Goal: Information Seeking & Learning: Learn about a topic

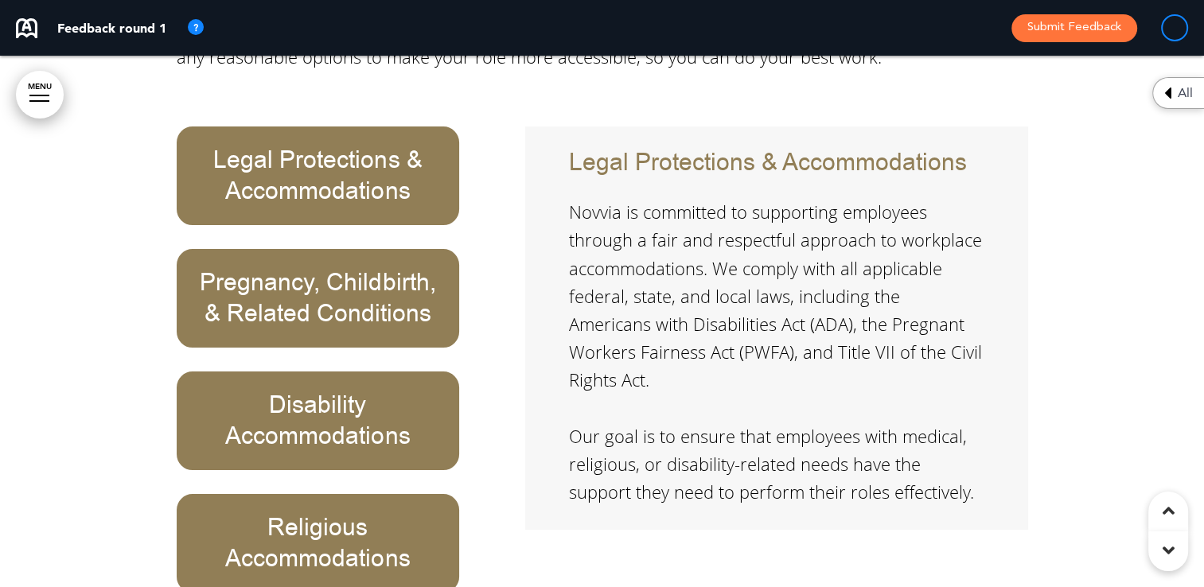
scroll to position [12017, 0]
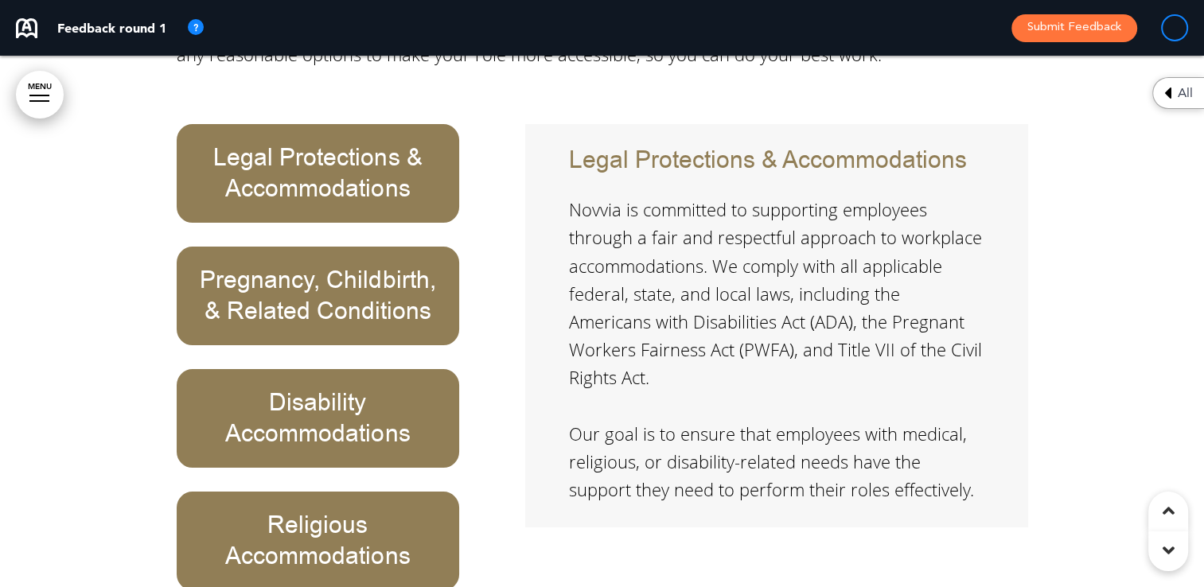
click at [317, 265] on h6 "Pregnancy, Childbirth, & Related Conditions" at bounding box center [318, 296] width 247 height 62
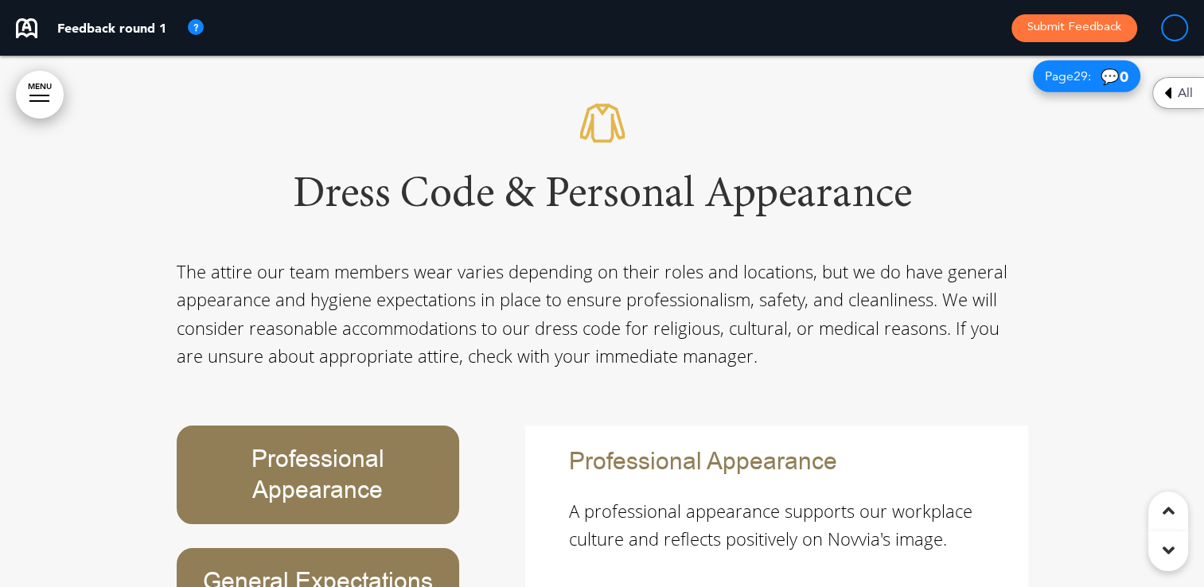
scroll to position [22477, 0]
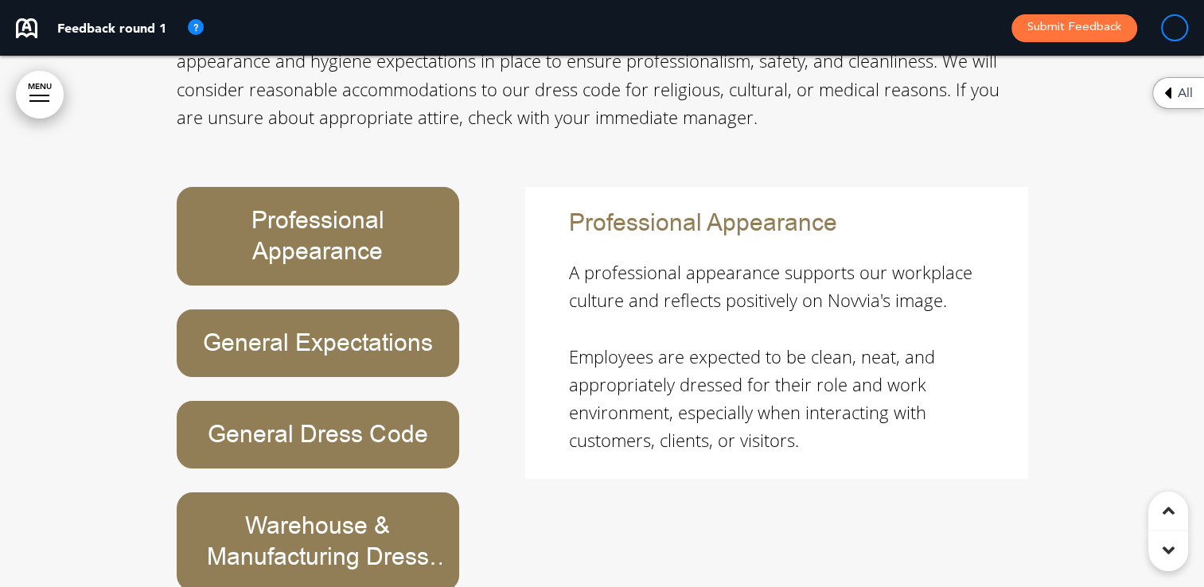
click at [332, 511] on h6 "Warehouse & Manufacturing Dress Code" at bounding box center [318, 542] width 247 height 62
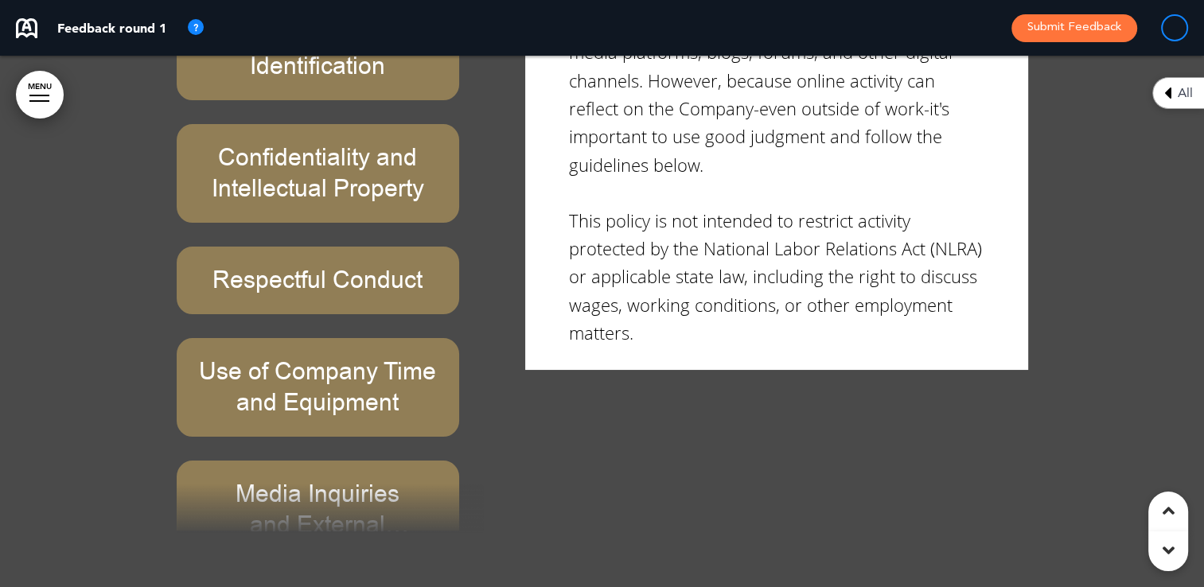
scroll to position [27013, 0]
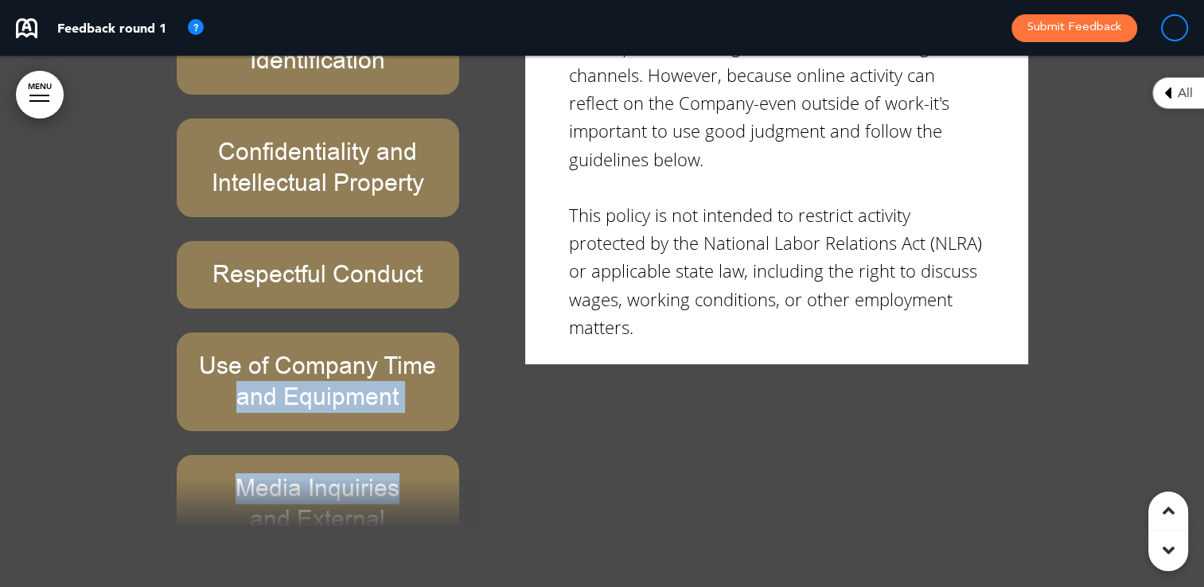
drag, startPoint x: 478, startPoint y: 218, endPoint x: 460, endPoint y: 277, distance: 61.4
click at [461, 298] on div "Social Media Policy Personal Use and Identification Confidentiality and Intelle…" at bounding box center [334, 214] width 315 height 621
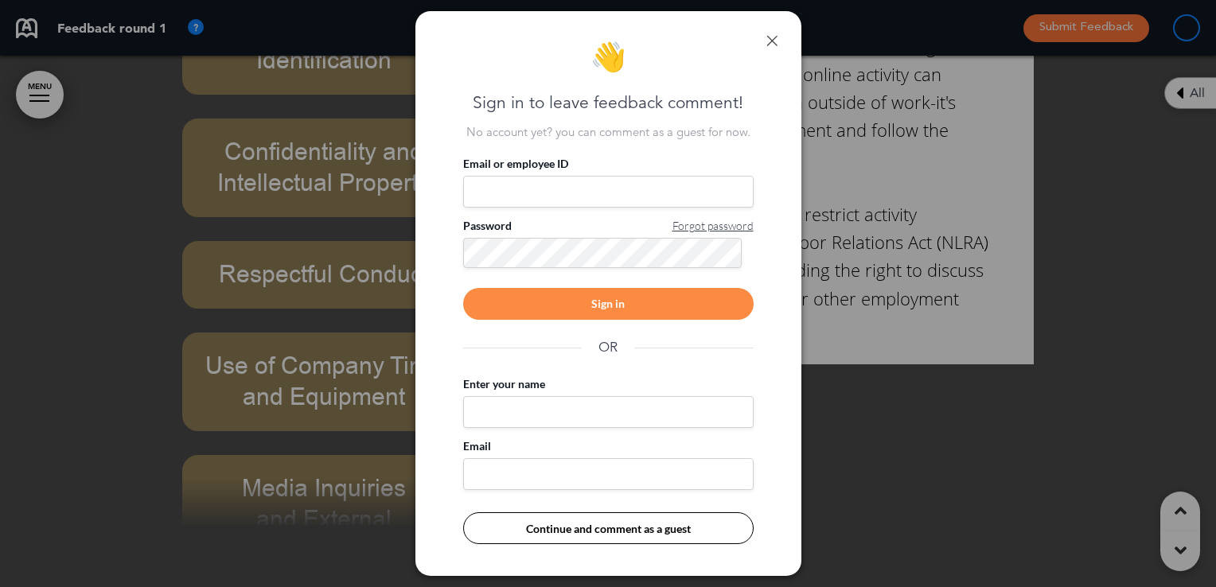
click at [777, 43] on div "👋 Sign in to leave feedback comment! No account yet? you can comment as a guest…" at bounding box center [608, 293] width 386 height 565
click at [776, 36] on link at bounding box center [771, 40] width 11 height 11
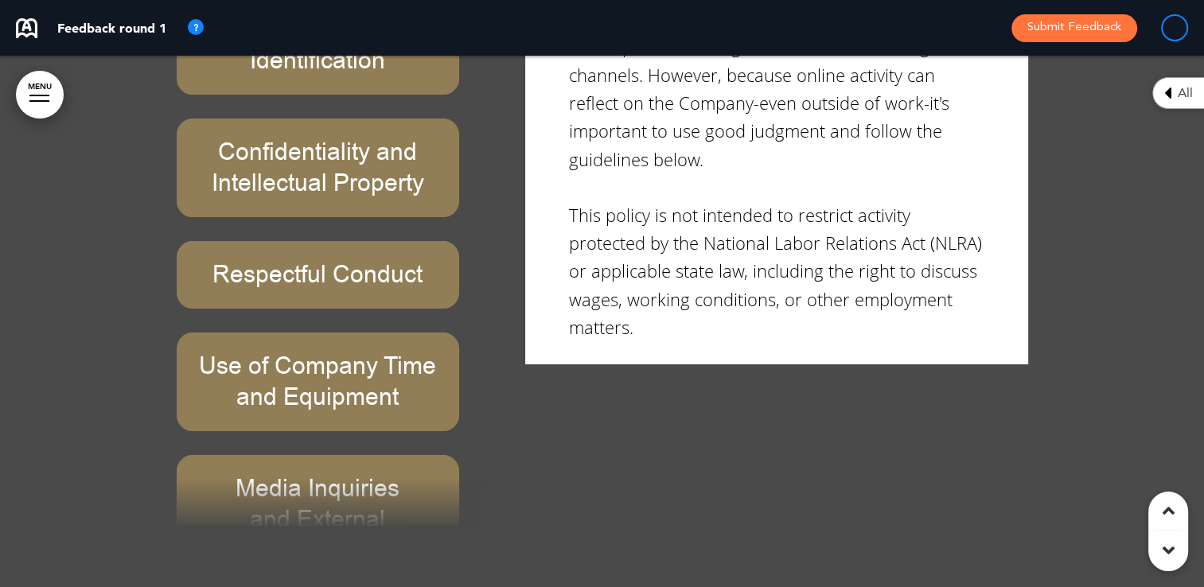
click at [319, 478] on div at bounding box center [330, 502] width 307 height 48
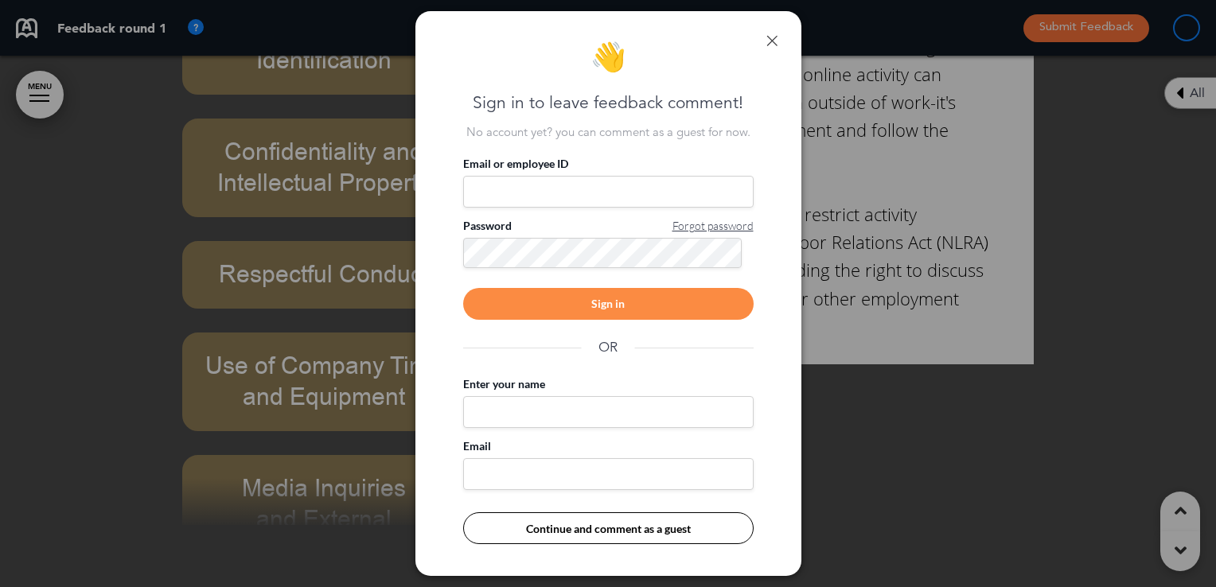
click at [767, 42] on link at bounding box center [771, 40] width 11 height 11
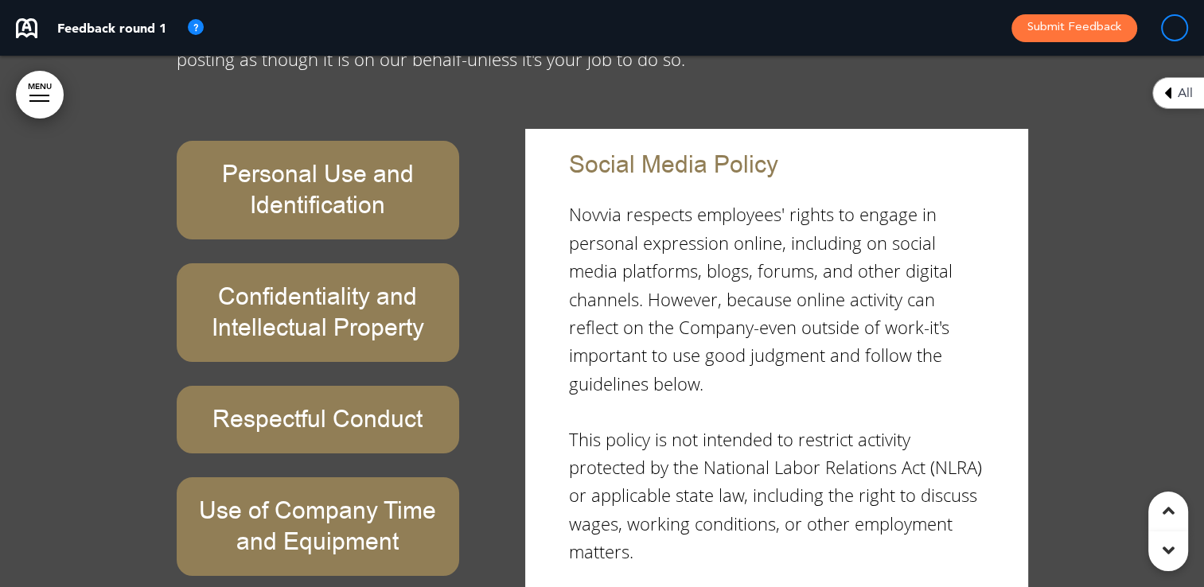
scroll to position [144, 0]
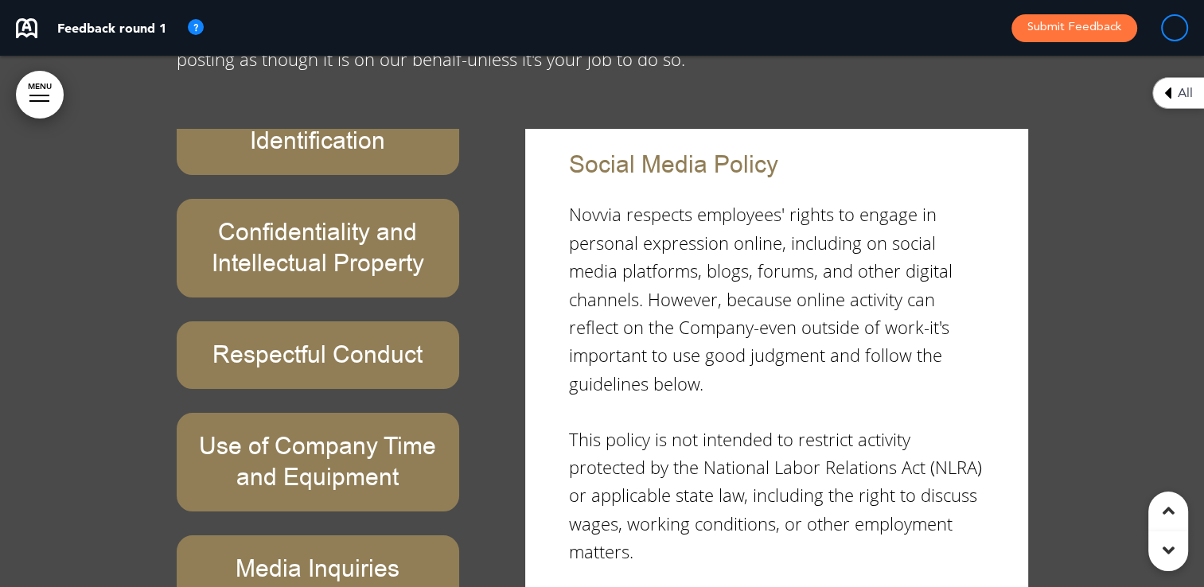
click at [355, 554] on h6 "Media Inquiries and External Communications" at bounding box center [318, 585] width 247 height 62
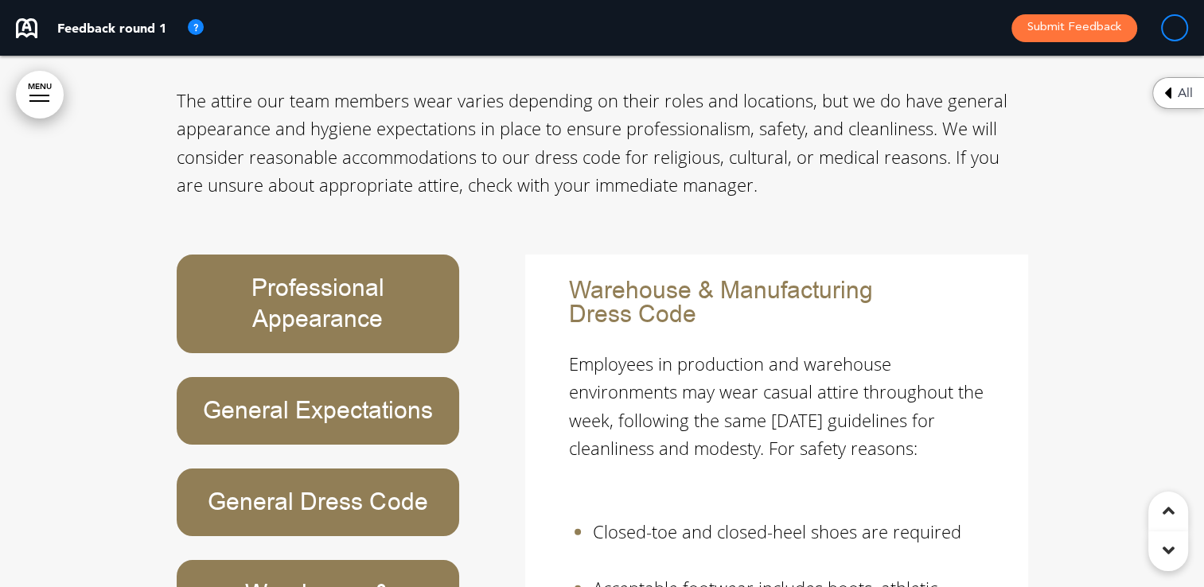
scroll to position [22491, 0]
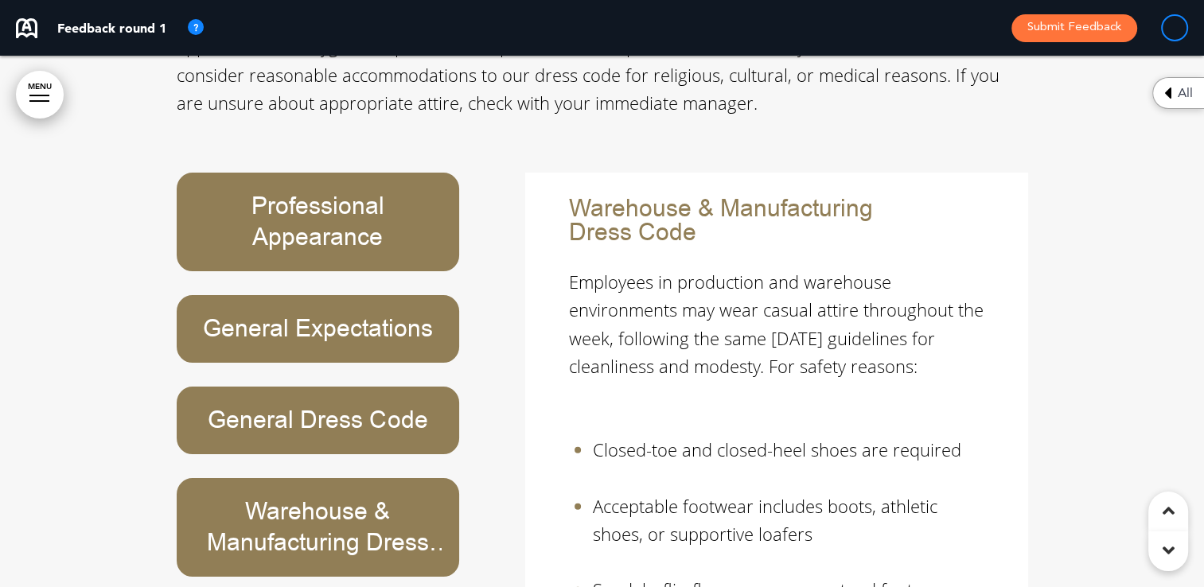
click at [306, 497] on h6 "Warehouse & Manufacturing Dress Code" at bounding box center [318, 528] width 247 height 62
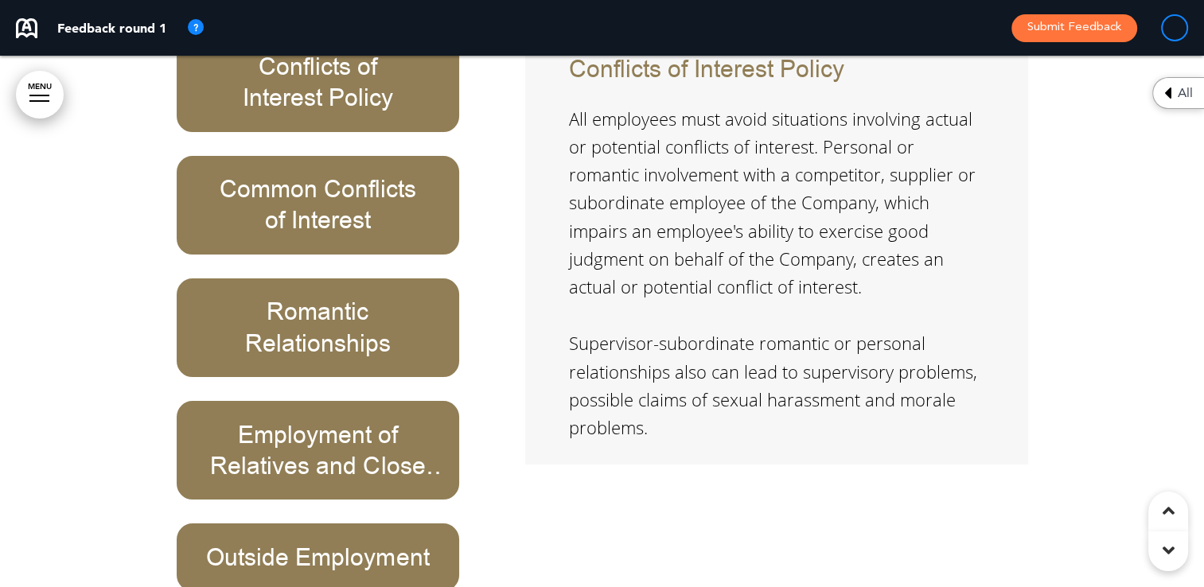
scroll to position [32757, 0]
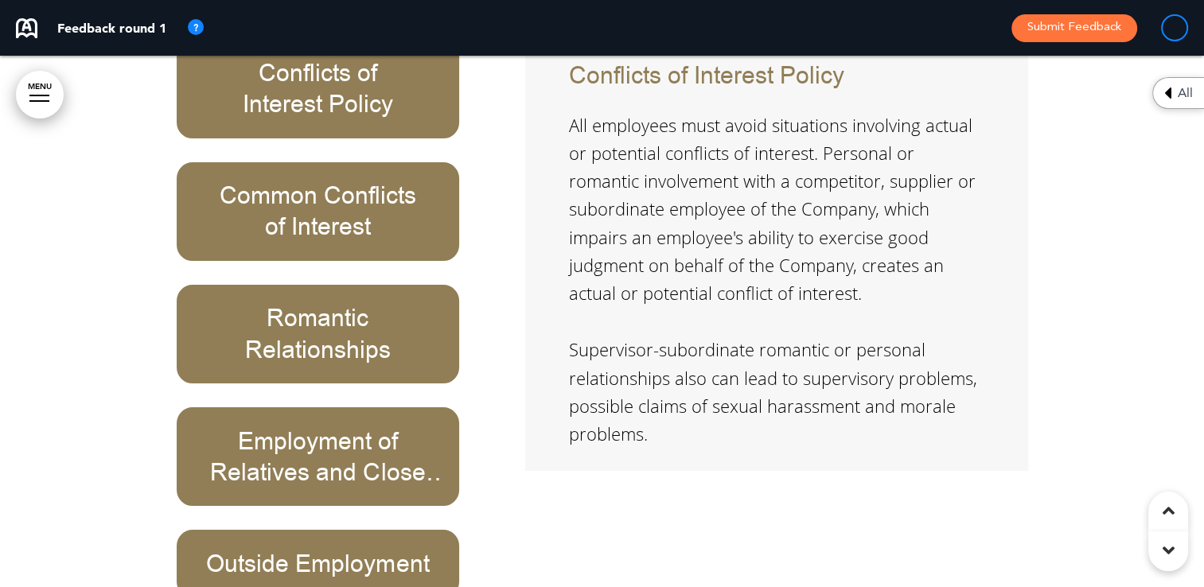
click at [356, 426] on h6 "Employment of Relatives and Close Personal Connections" at bounding box center [318, 457] width 247 height 62
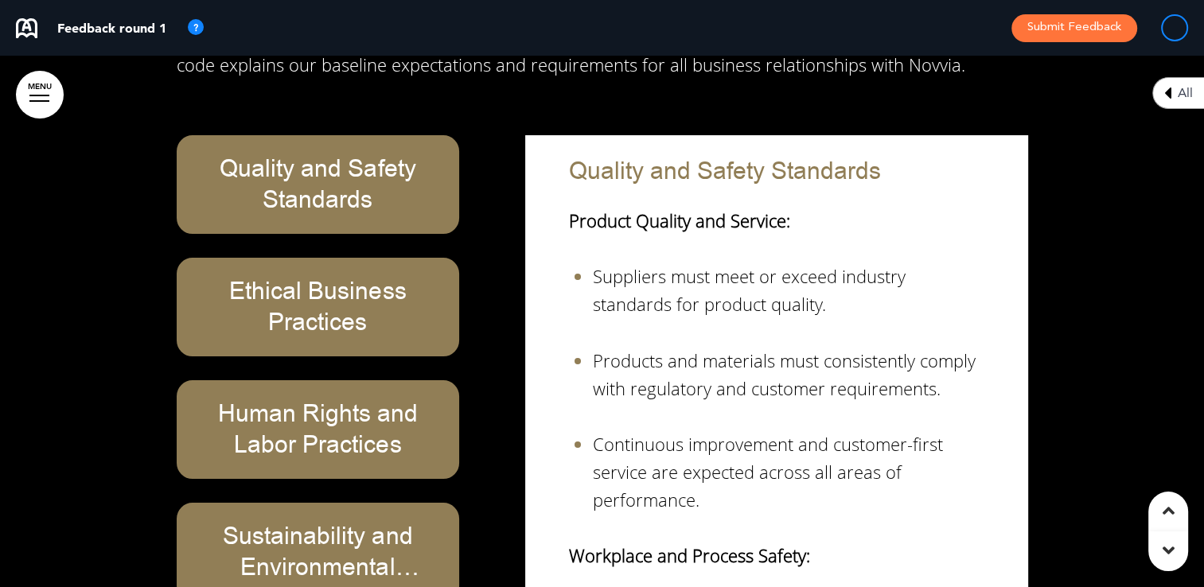
scroll to position [33792, 0]
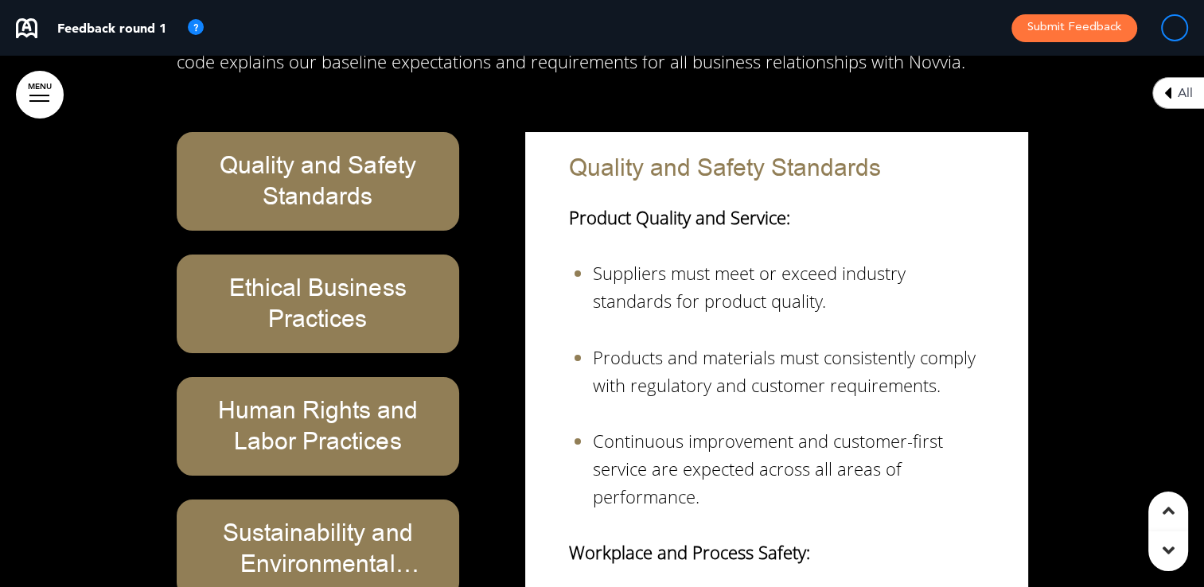
click at [344, 518] on h6 "Sustainability and Environmental Responsibility" at bounding box center [318, 549] width 247 height 62
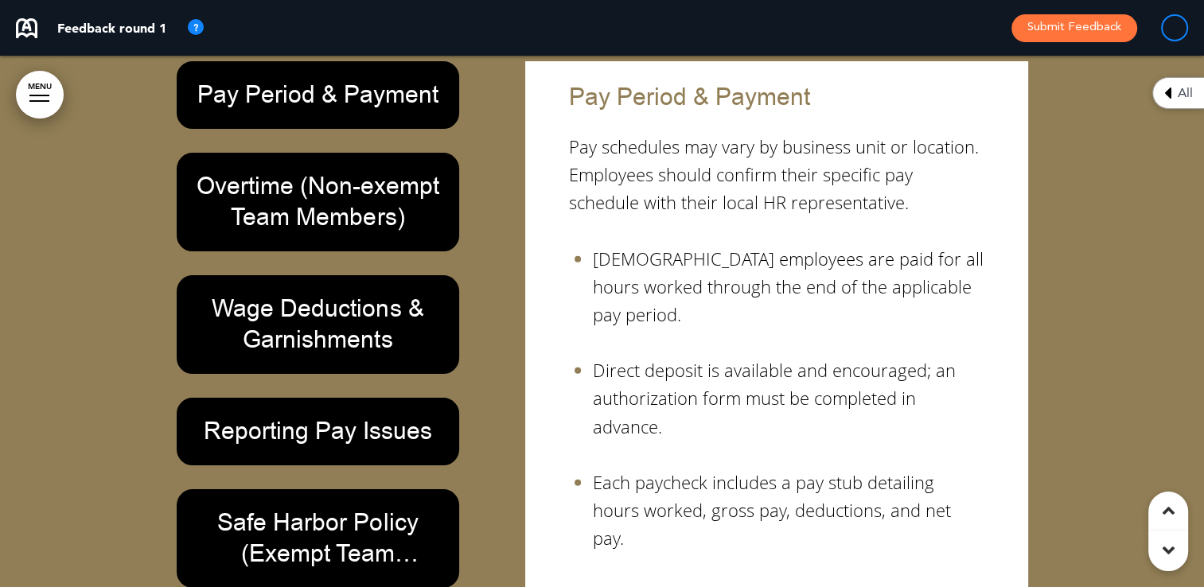
scroll to position [40079, 0]
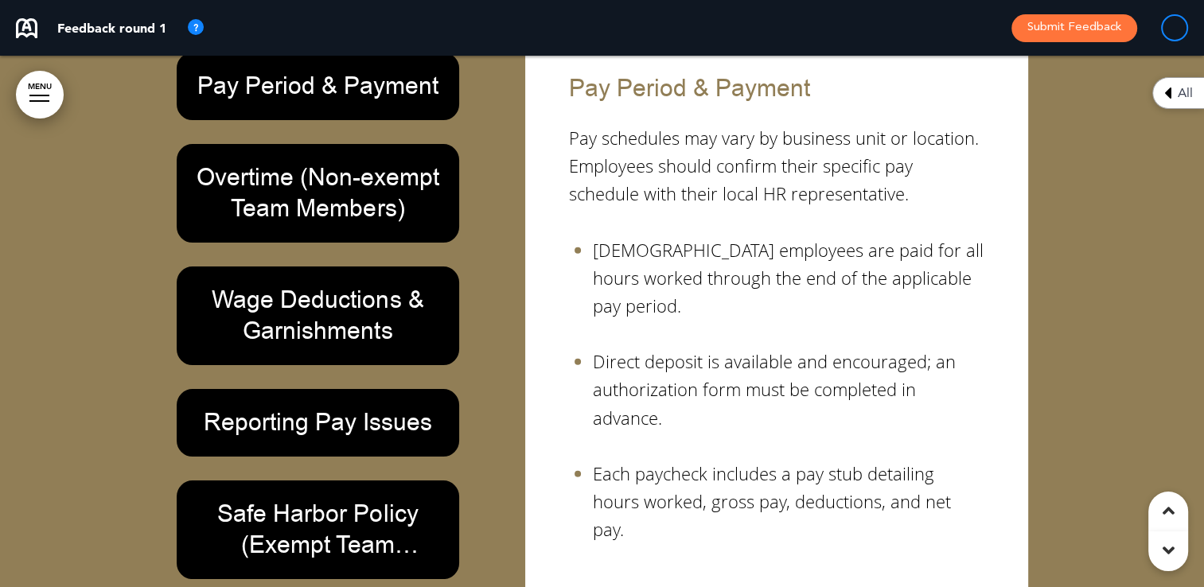
click at [349, 499] on h6 "Safe Harbor Policy (Exempt Team Members)" at bounding box center [318, 530] width 247 height 62
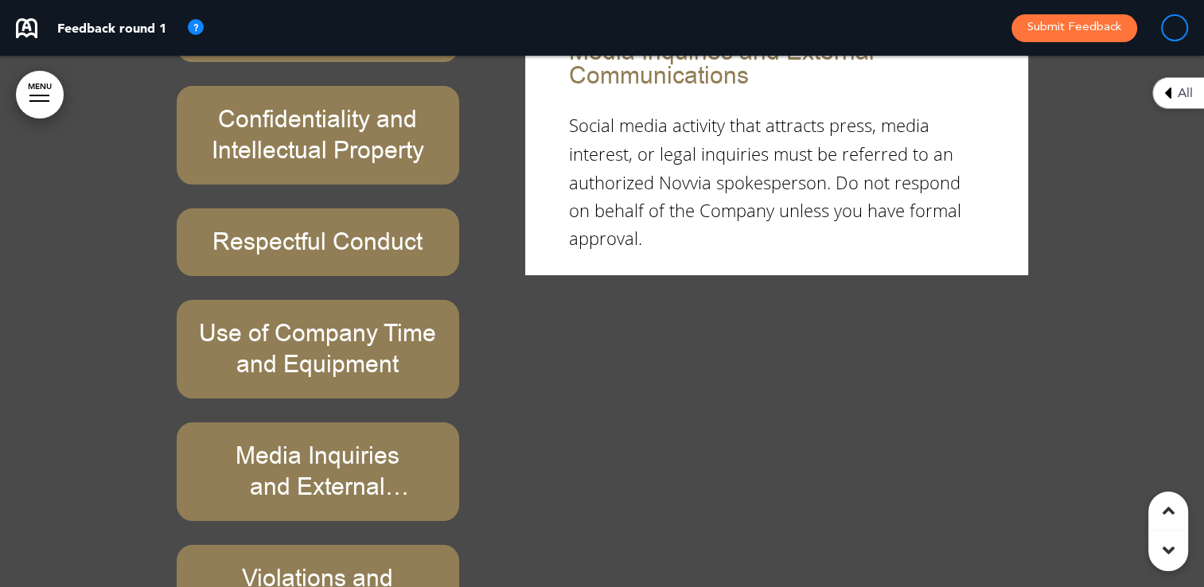
scroll to position [26948, 0]
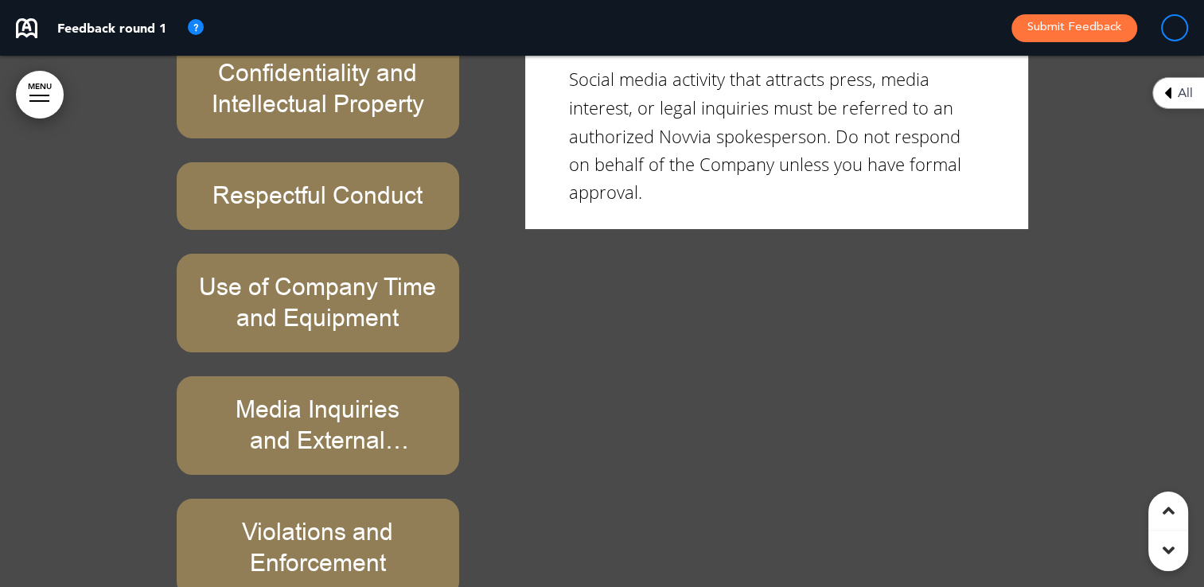
click at [431, 395] on h6 "Media Inquiries and External Communications" at bounding box center [318, 426] width 247 height 62
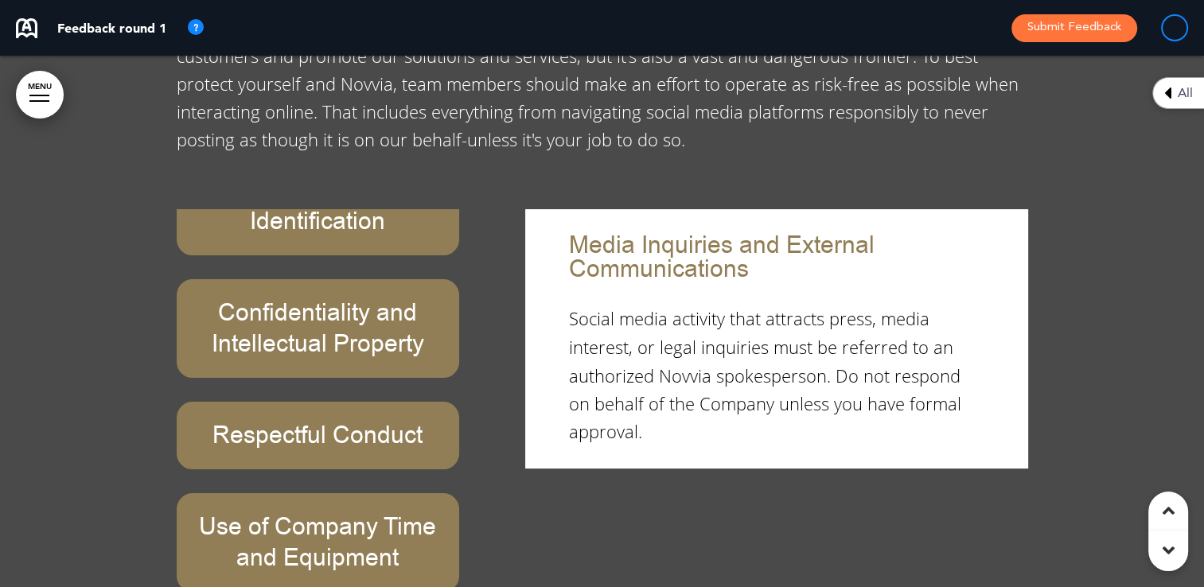
scroll to position [26788, 0]
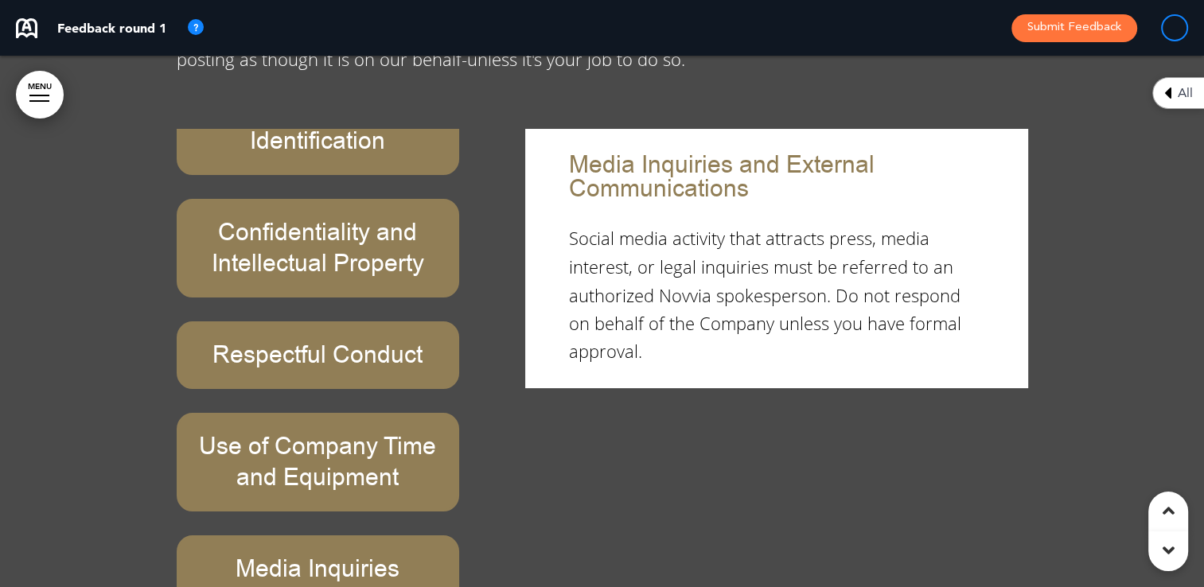
click at [532, 419] on div "Social Media Policy Personal Use and Identification Confidentiality and Intelle…" at bounding box center [603, 439] width 852 height 621
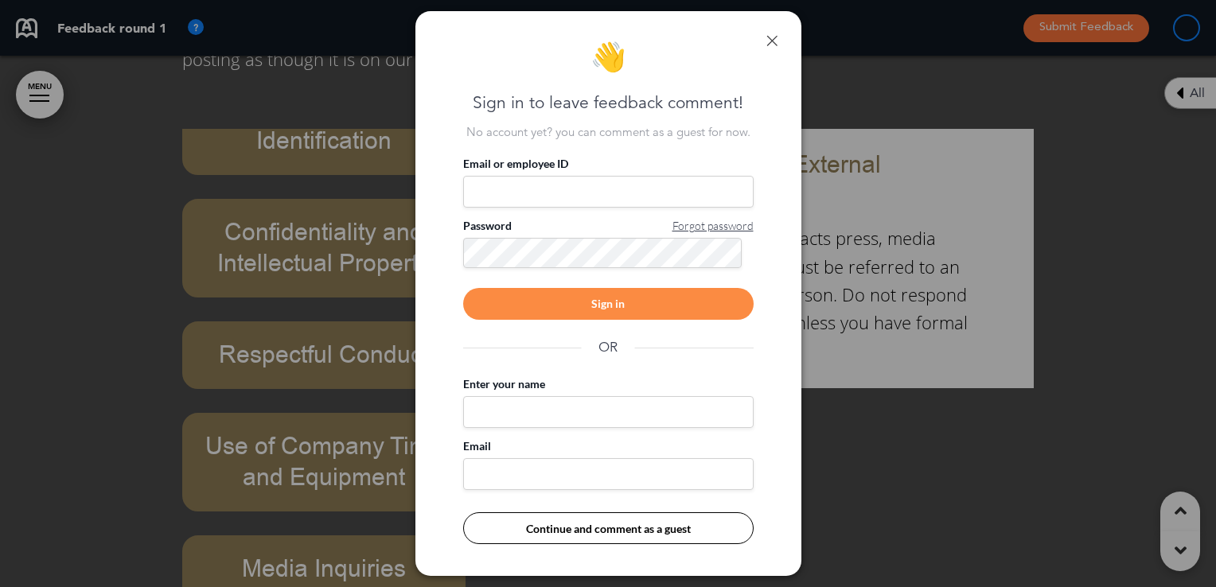
click at [772, 43] on link at bounding box center [771, 40] width 11 height 11
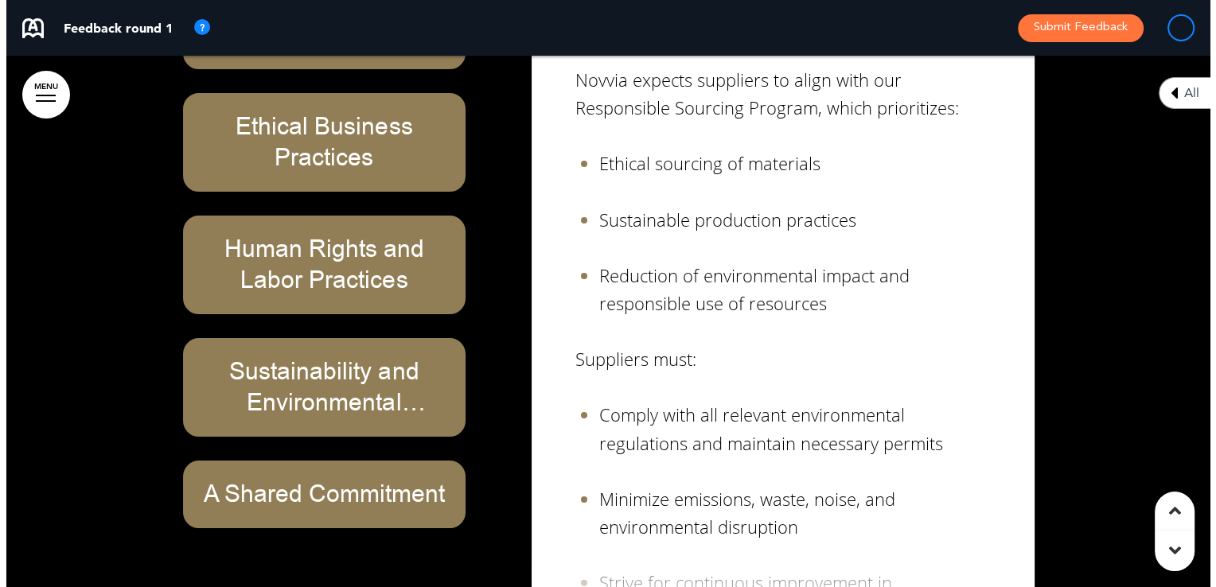
scroll to position [33951, 0]
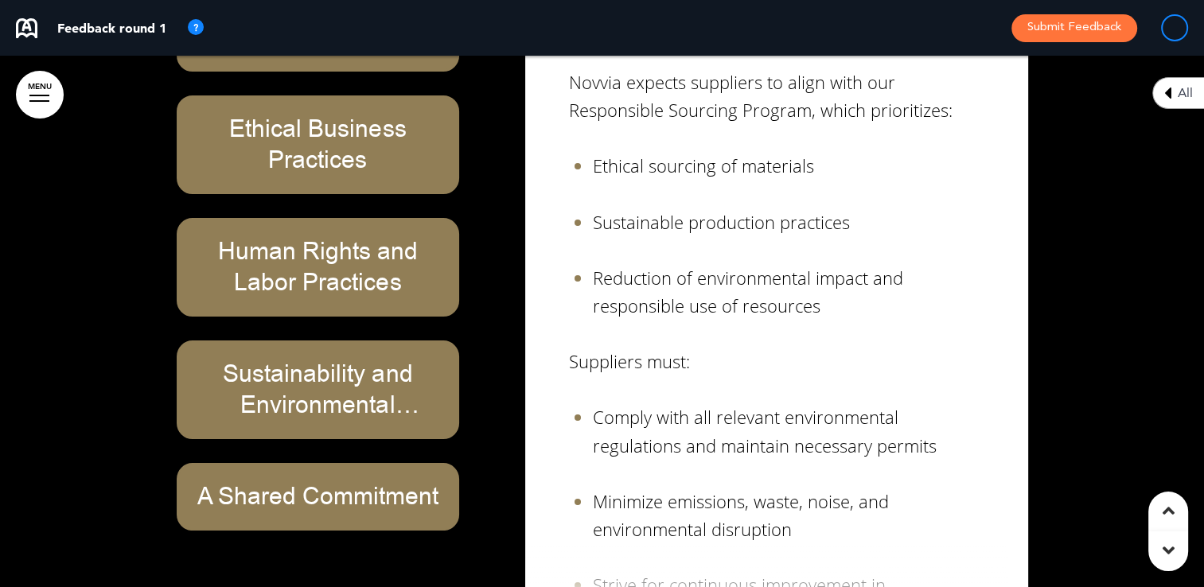
click at [41, 96] on link "MENU" at bounding box center [40, 95] width 48 height 48
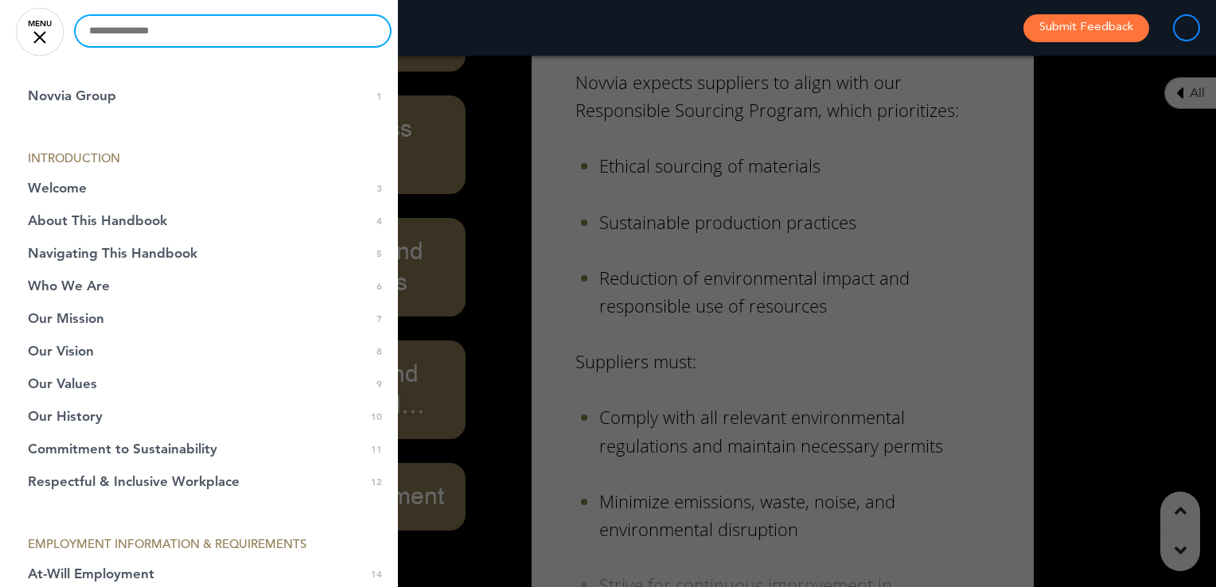
click at [140, 34] on input "text" at bounding box center [233, 31] width 314 height 30
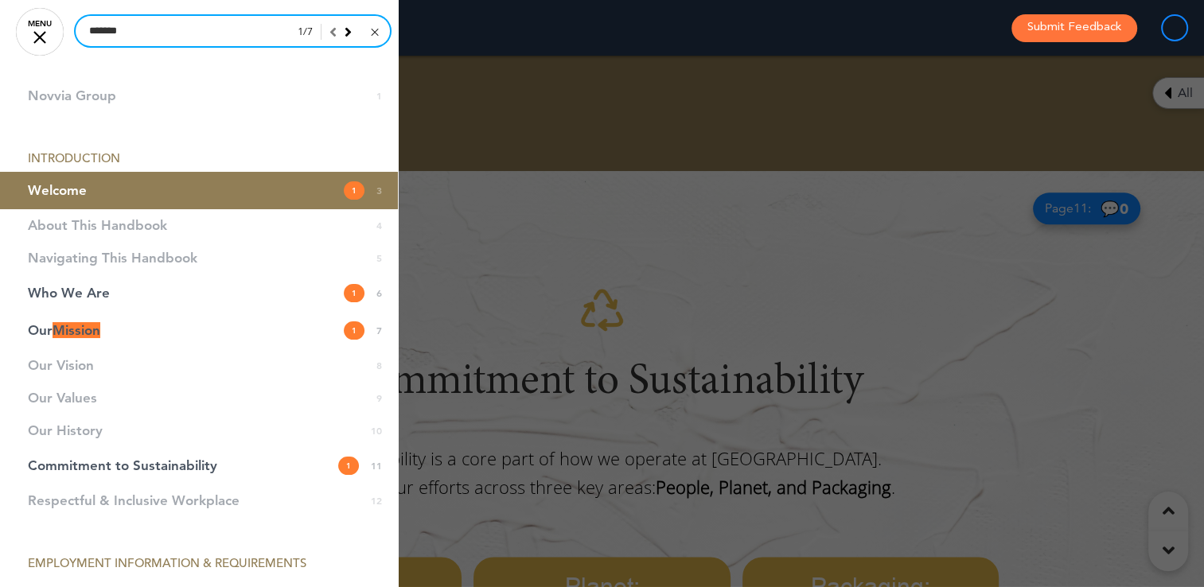
scroll to position [1063, 0]
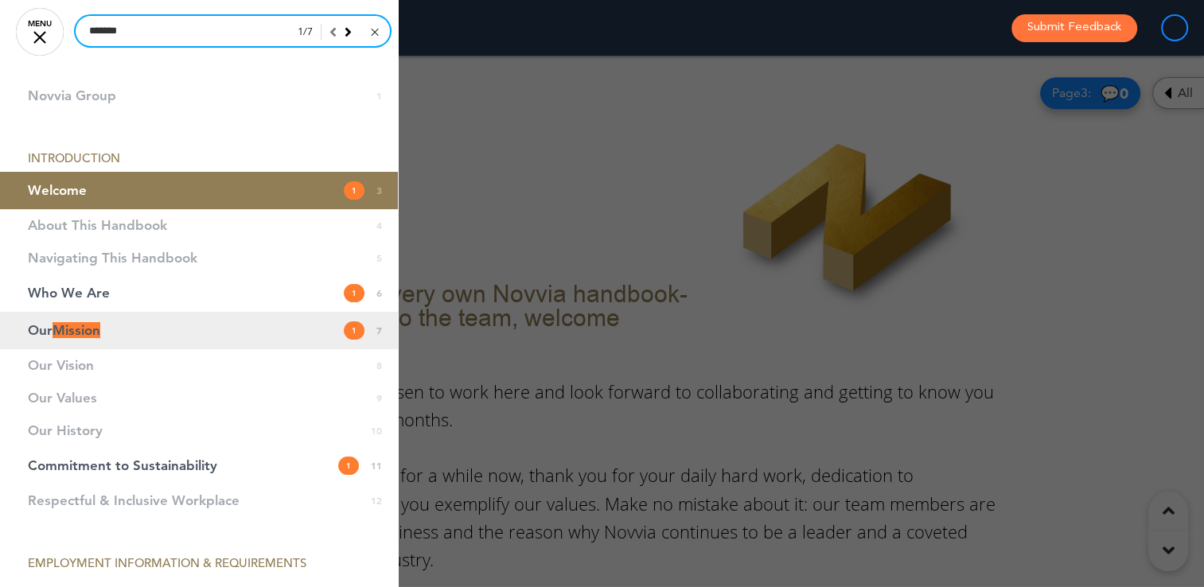
type input "*******"
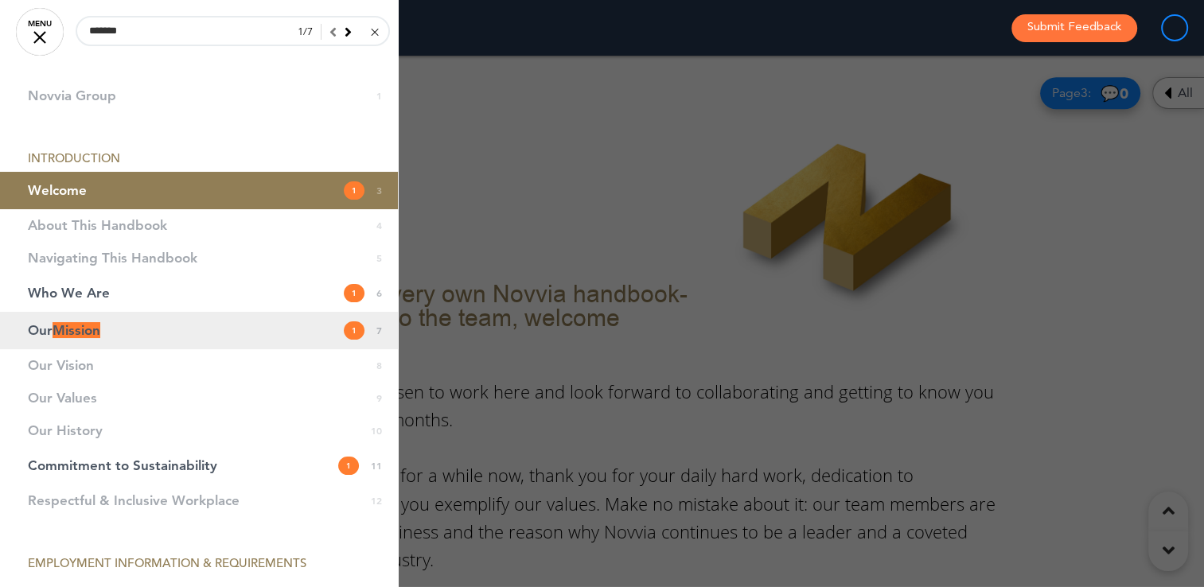
click at [100, 329] on span "Mission" at bounding box center [77, 330] width 48 height 16
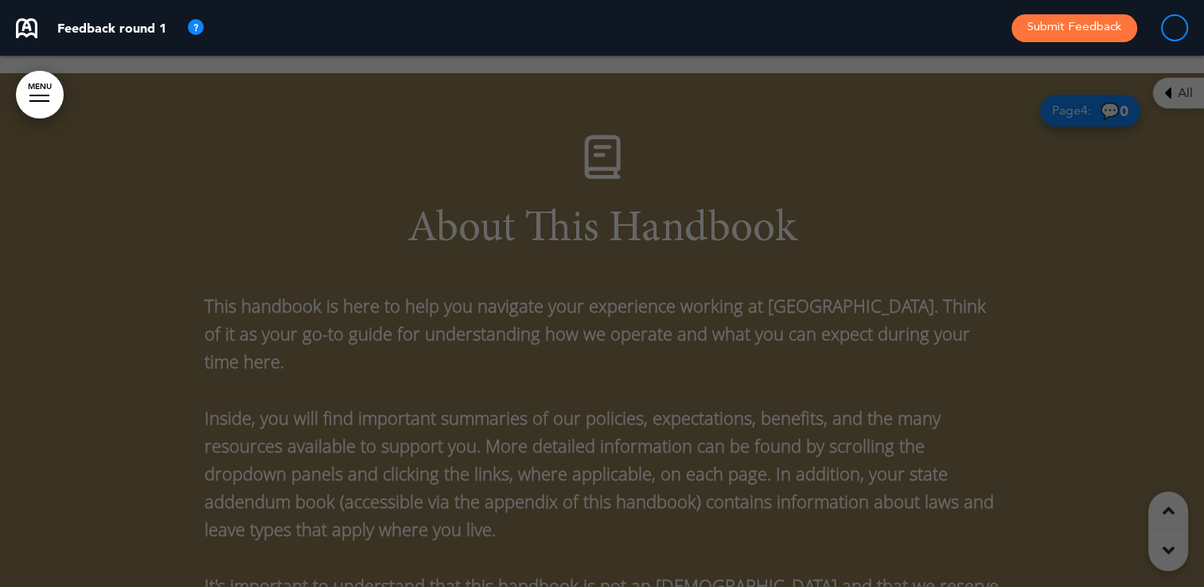
scroll to position [3803, 0]
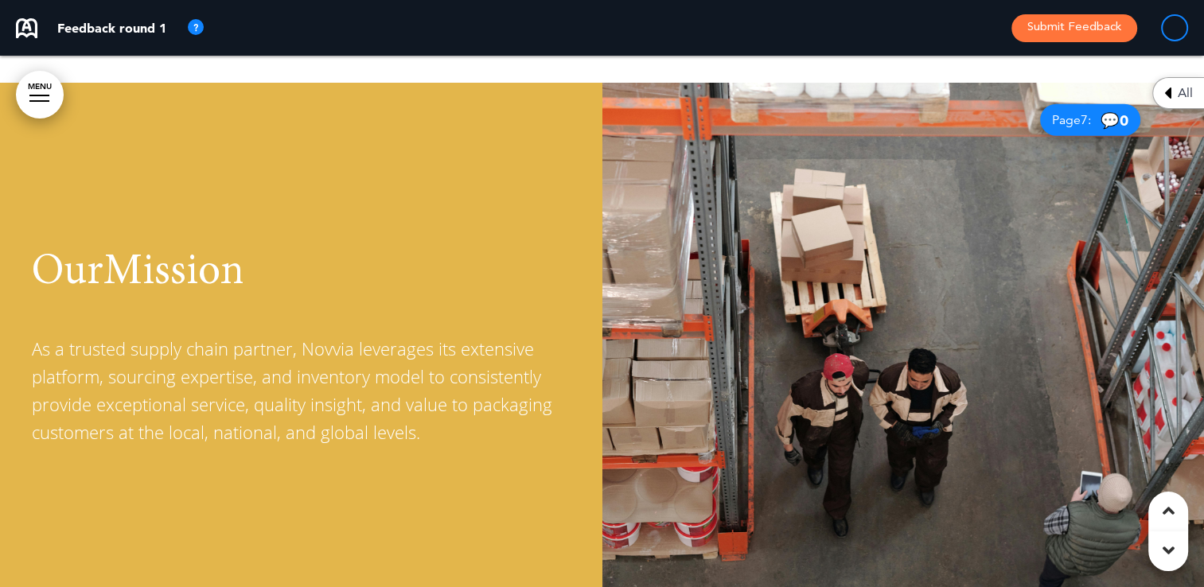
click at [42, 100] on div at bounding box center [39, 101] width 20 height 2
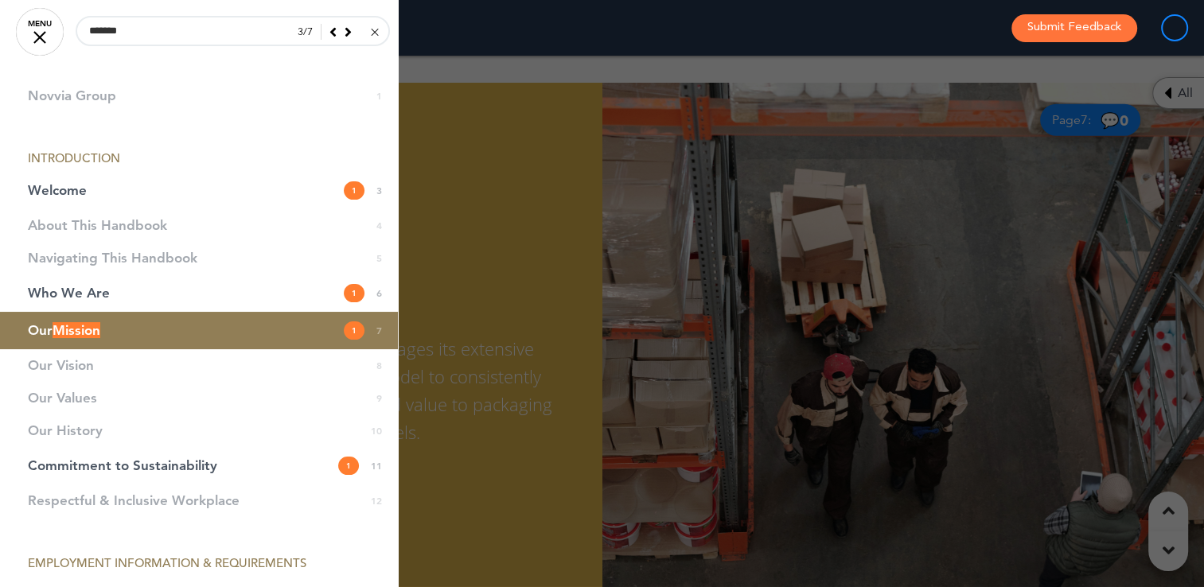
click at [97, 326] on span "Mission" at bounding box center [77, 330] width 48 height 16
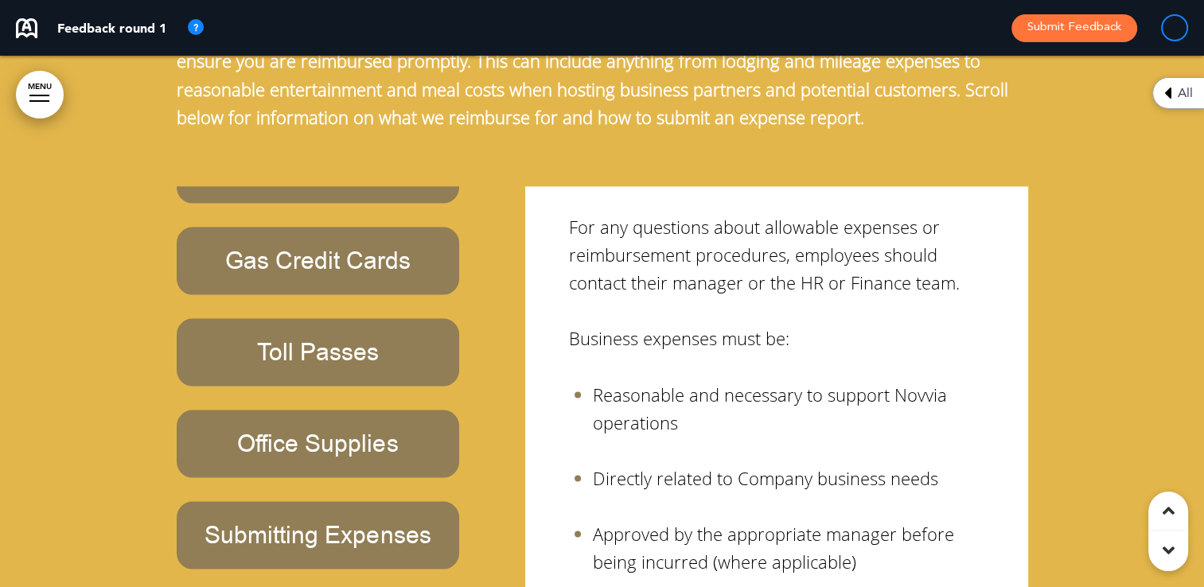
scroll to position [45174, 0]
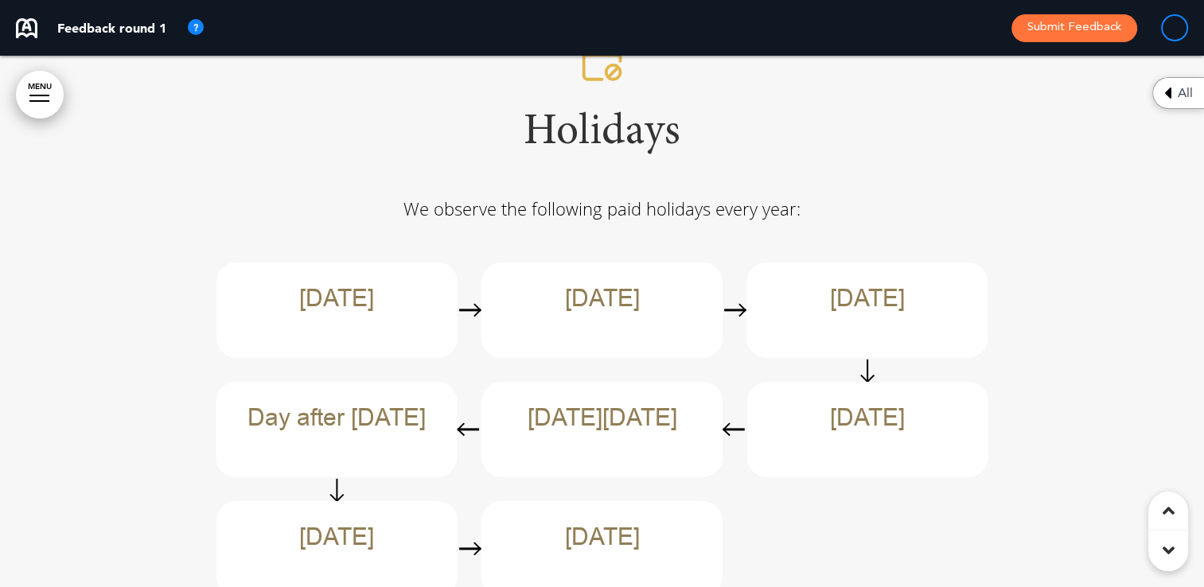
scroll to position [47084, 0]
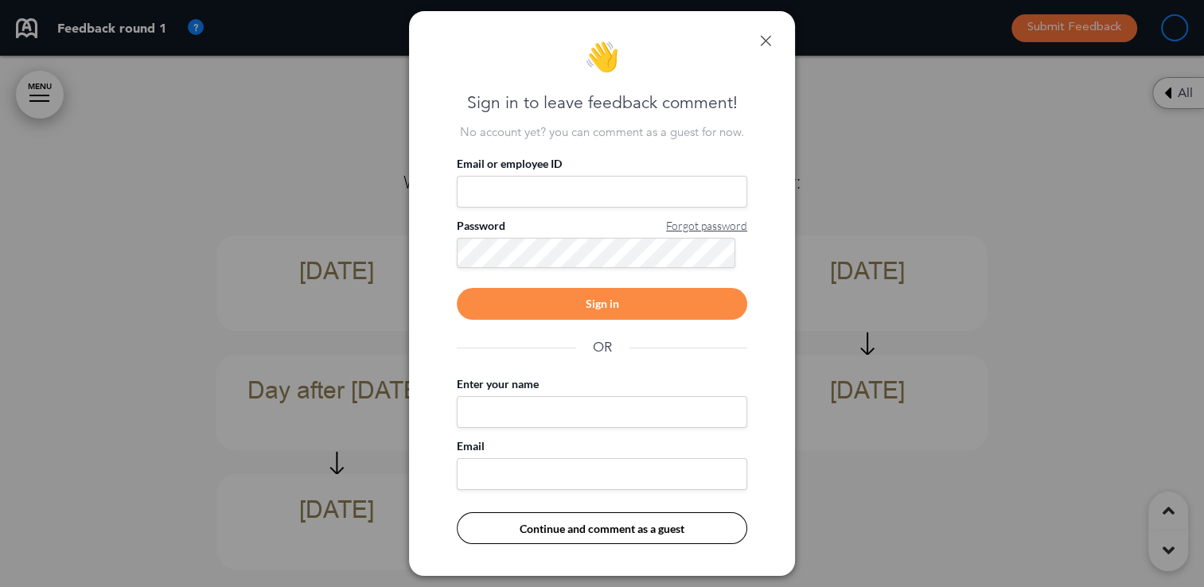
click at [770, 35] on link at bounding box center [765, 40] width 11 height 11
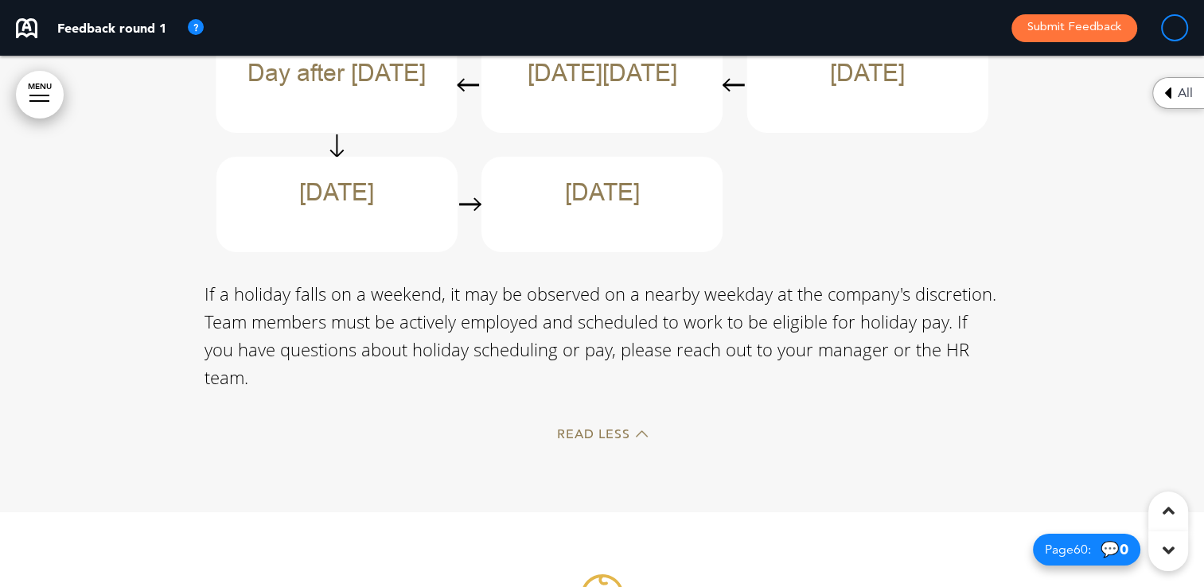
scroll to position [47402, 0]
click at [587, 427] on span "Read Less" at bounding box center [593, 433] width 73 height 13
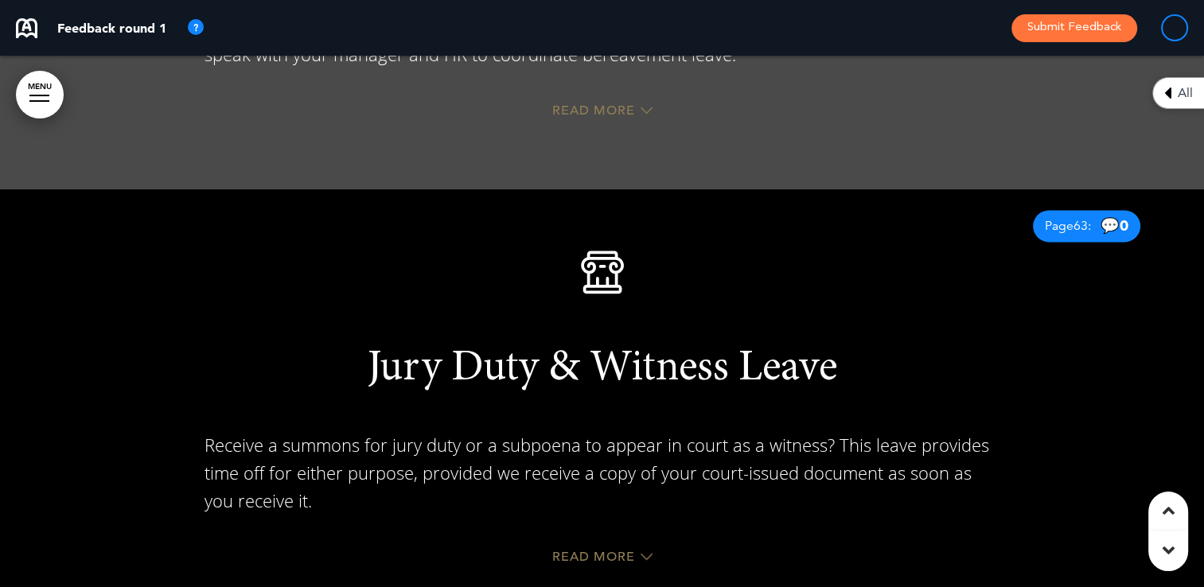
scroll to position [50216, 0]
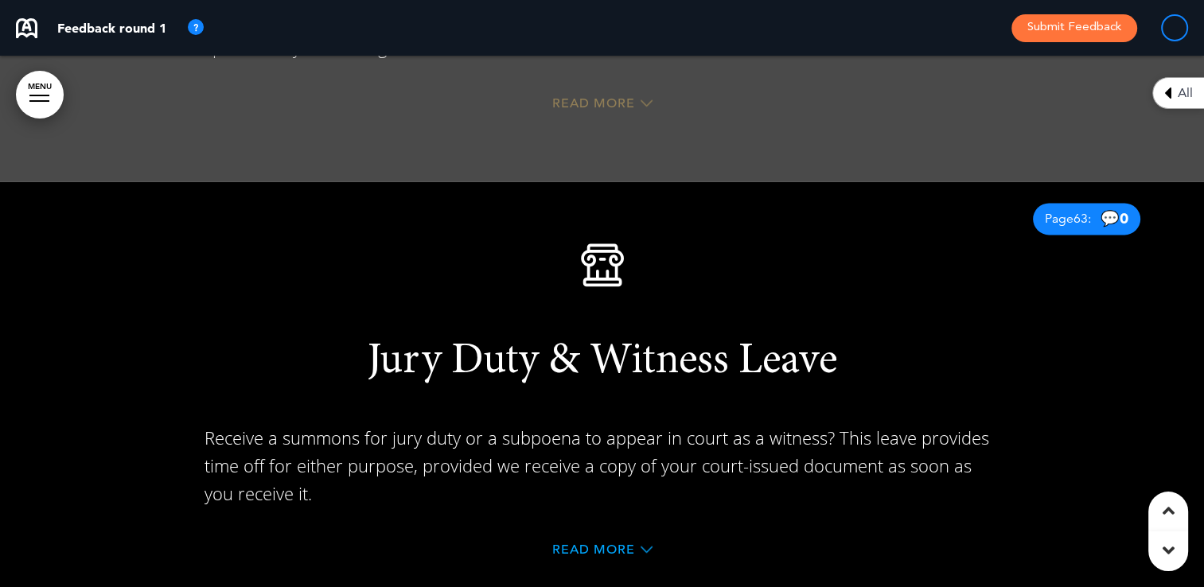
click at [624, 544] on span "Read More" at bounding box center [593, 550] width 83 height 13
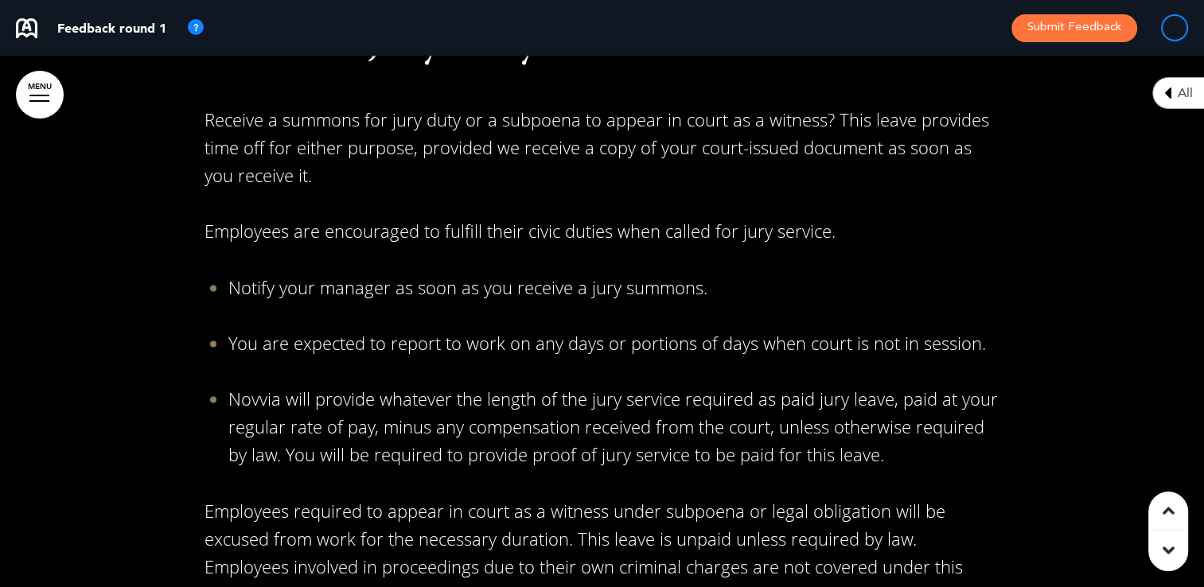
scroll to position [50614, 0]
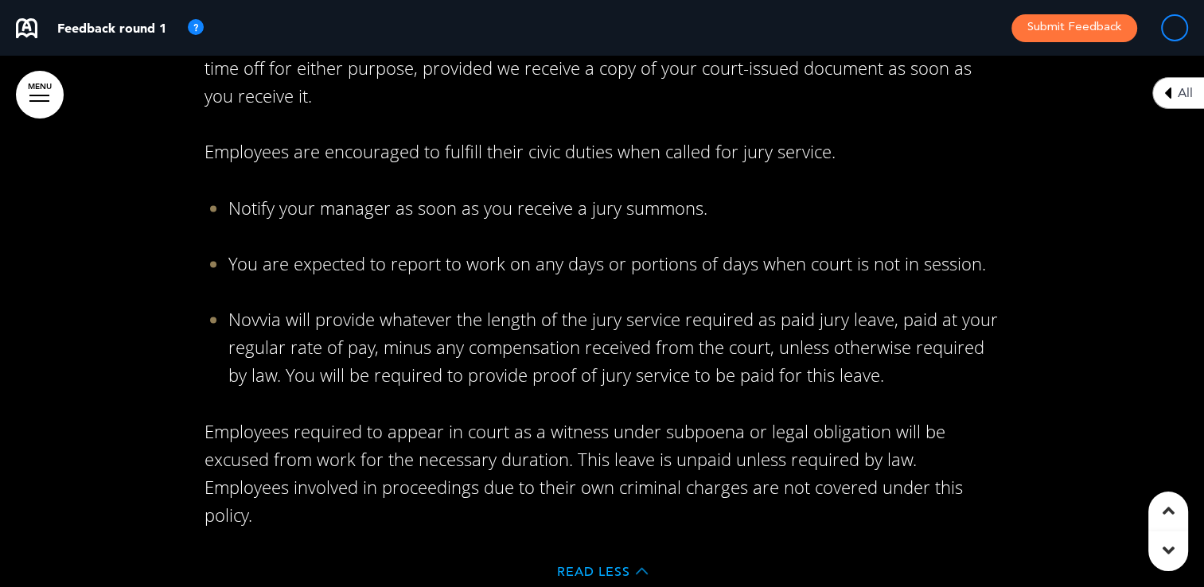
click at [599, 565] on span "Read Less" at bounding box center [593, 571] width 73 height 13
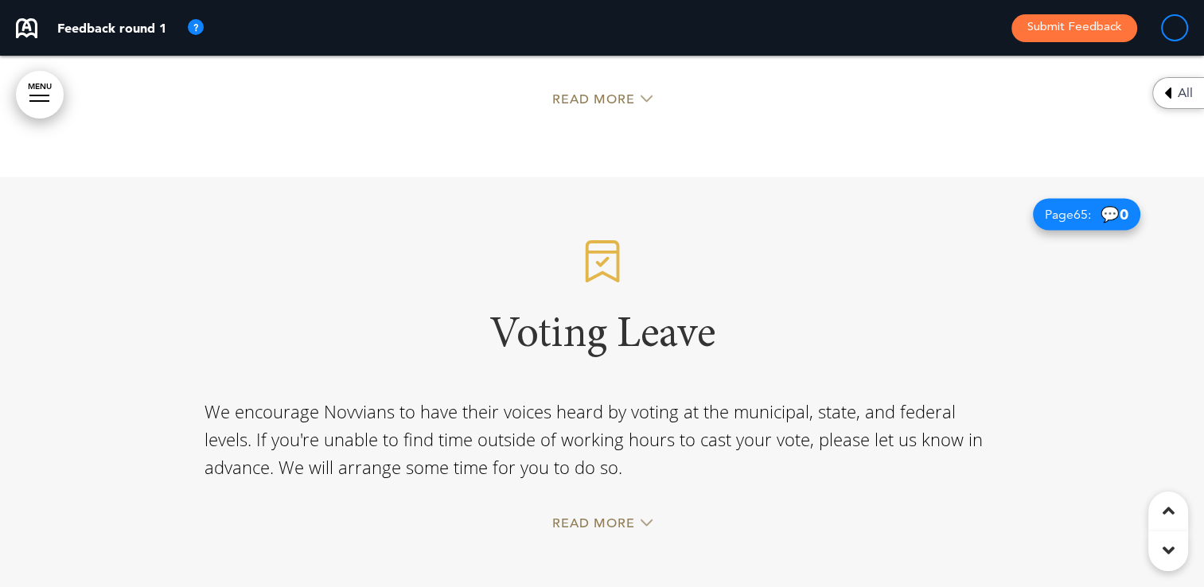
scroll to position [51101, 0]
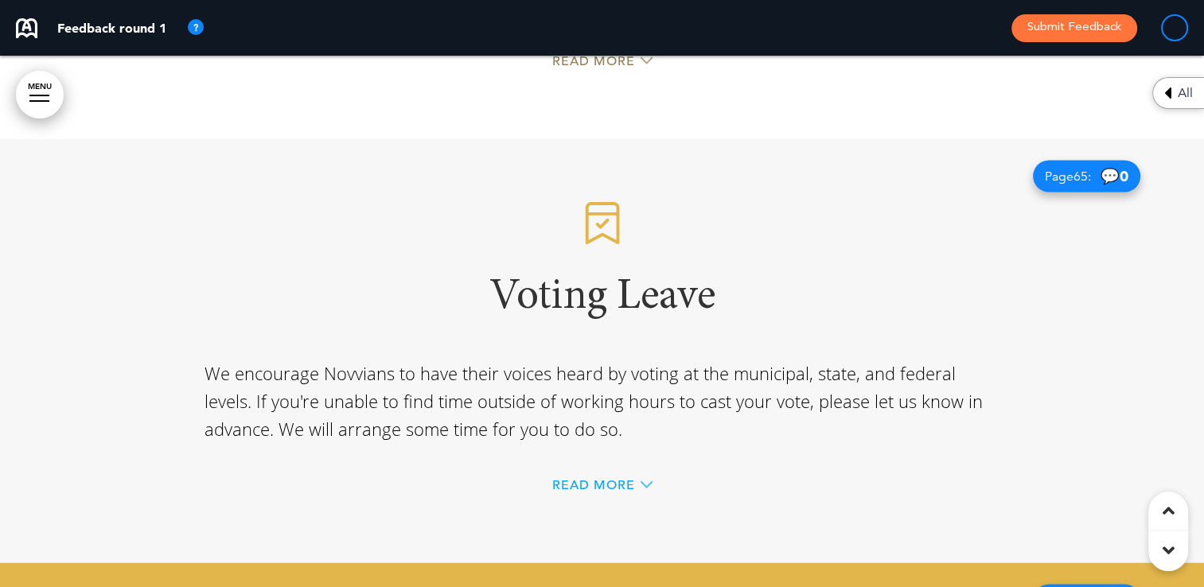
click at [563, 478] on span "Read More" at bounding box center [593, 484] width 83 height 13
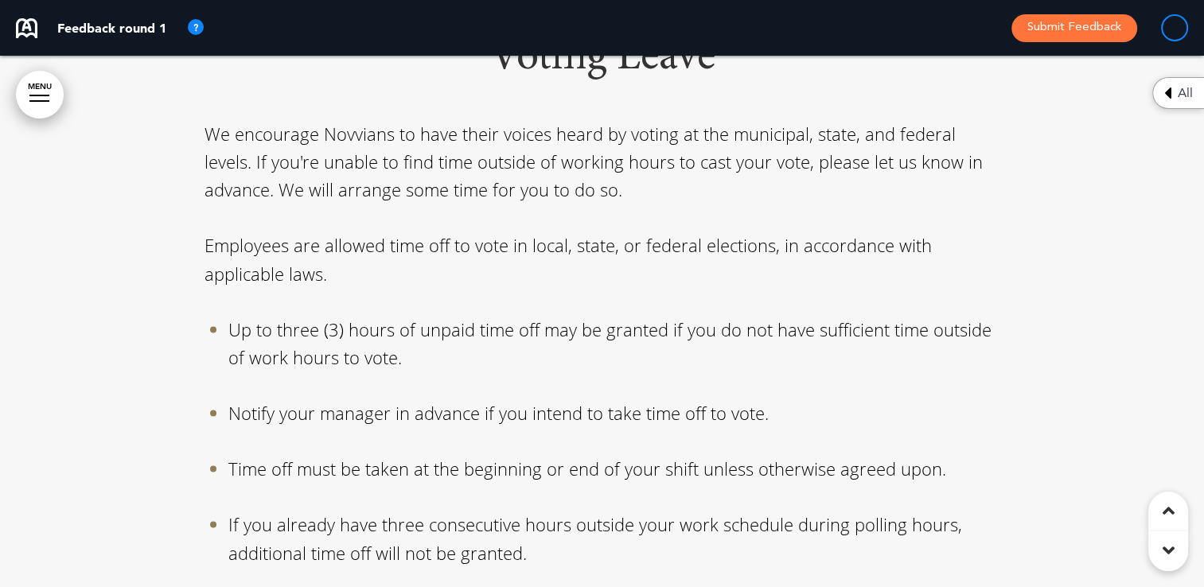
scroll to position [51499, 0]
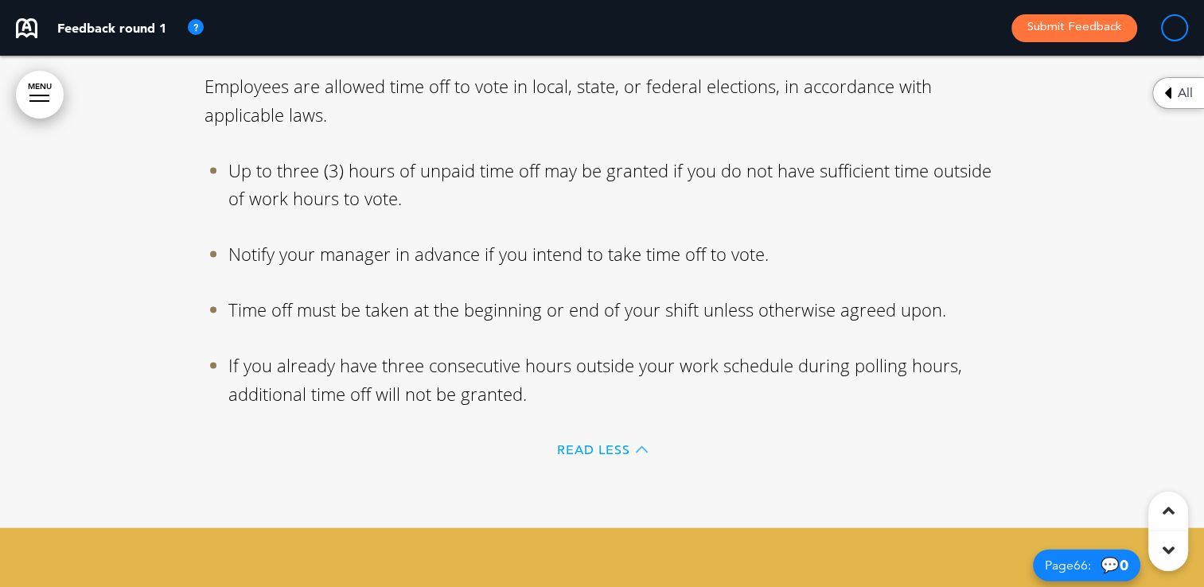
click at [562, 444] on span "Read Less" at bounding box center [593, 450] width 73 height 13
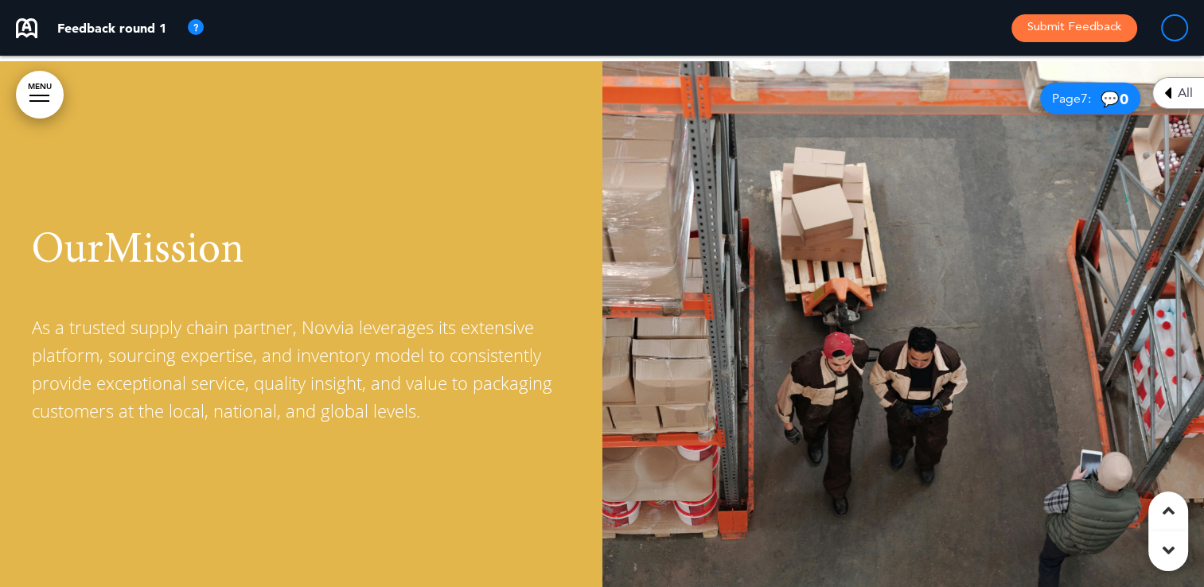
scroll to position [0, 0]
